Goal: Consume media (video, audio): Consume media (video, audio)

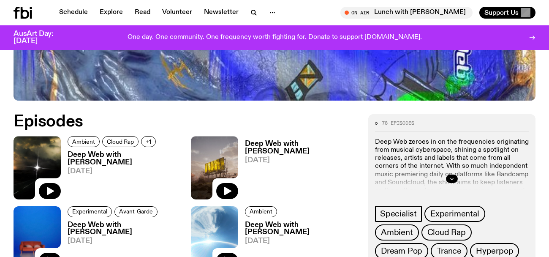
scroll to position [328, 0]
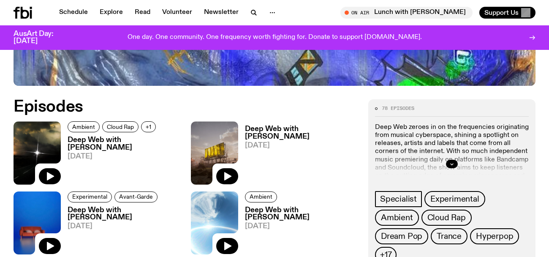
click at [48, 191] on img at bounding box center [37, 222] width 47 height 63
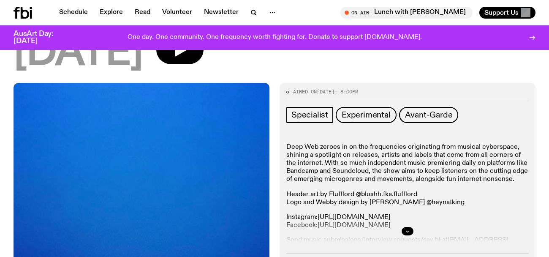
scroll to position [117, 0]
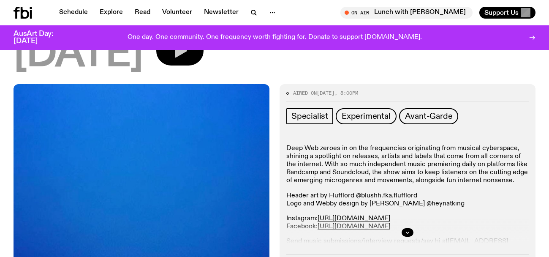
click at [204, 59] on button "button" at bounding box center [179, 51] width 47 height 30
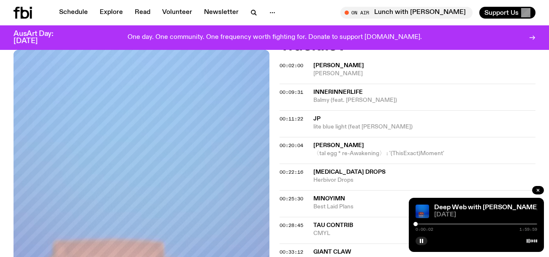
scroll to position [379, 0]
click at [288, 119] on span "00:11:22" at bounding box center [292, 117] width 24 height 7
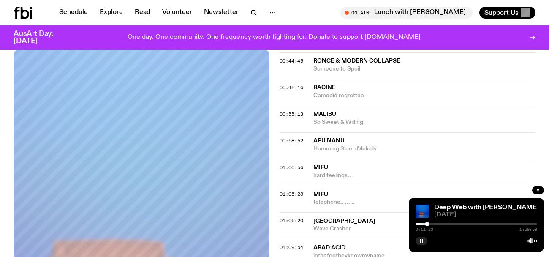
scroll to position [657, 0]
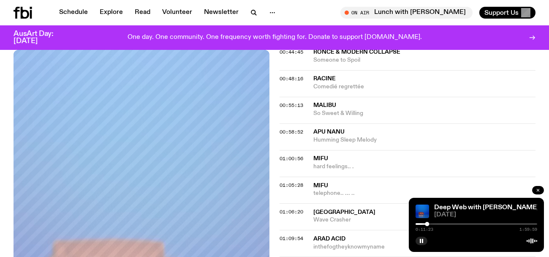
click at [542, 190] on button "button" at bounding box center [538, 190] width 12 height 8
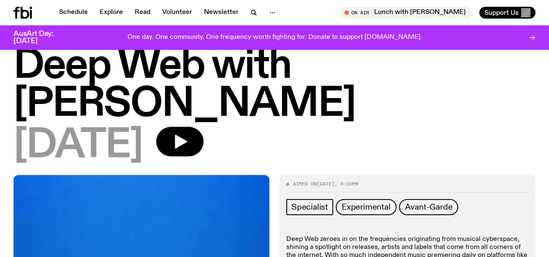
scroll to position [0, 0]
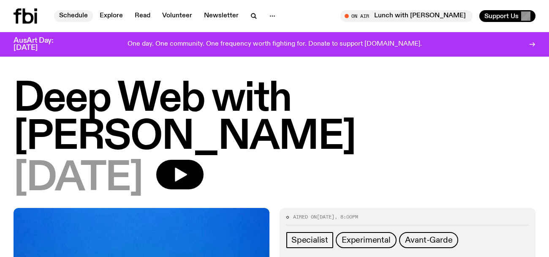
click at [81, 16] on link "Schedule" at bounding box center [73, 16] width 39 height 12
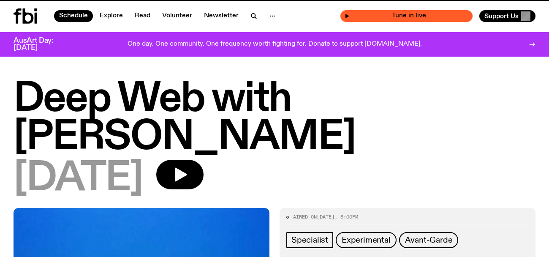
click at [380, 18] on span "Tune in live" at bounding box center [409, 16] width 119 height 6
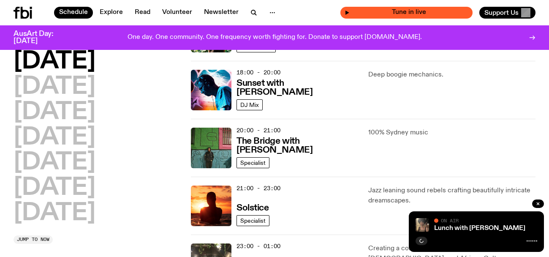
scroll to position [361, 0]
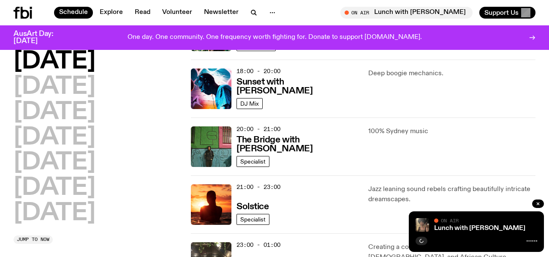
click at [527, 38] on div at bounding box center [509, 37] width 54 height 14
click at [541, 206] on button "button" at bounding box center [538, 203] width 12 height 8
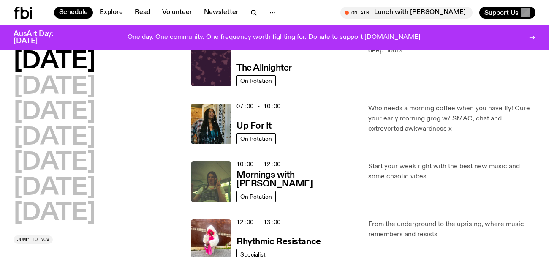
scroll to position [11, 0]
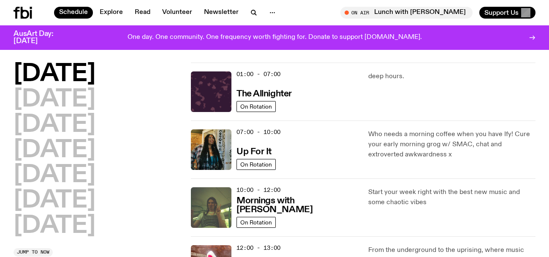
click at [243, 8] on nav "Schedule Explore Read Volunteer Newsletter" at bounding box center [167, 13] width 227 height 12
click at [255, 14] on icon "button" at bounding box center [256, 15] width 2 height 2
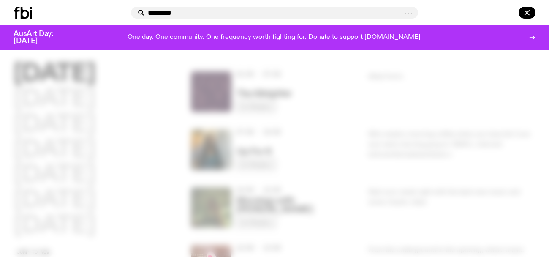
type input "*********"
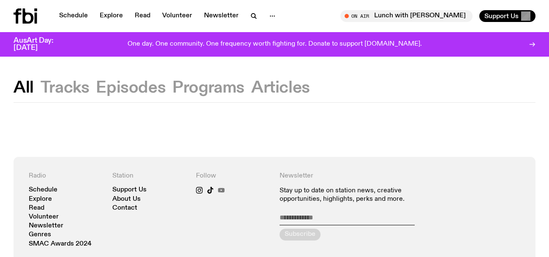
click at [221, 191] on icon at bounding box center [221, 190] width 6 height 5
